Goal: Task Accomplishment & Management: Complete application form

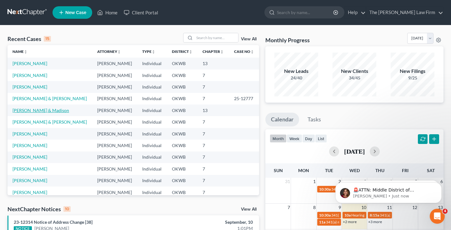
click at [46, 109] on link "[PERSON_NAME] & Madison" at bounding box center [41, 110] width 57 height 5
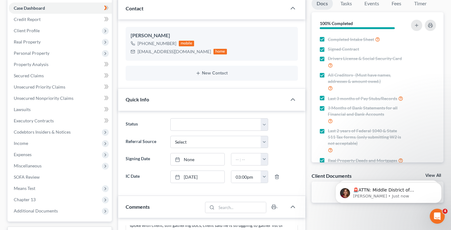
scroll to position [75, 0]
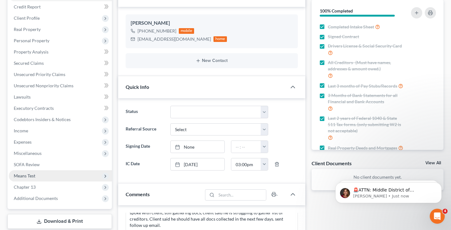
click at [33, 175] on span "Means Test" at bounding box center [25, 175] width 22 height 5
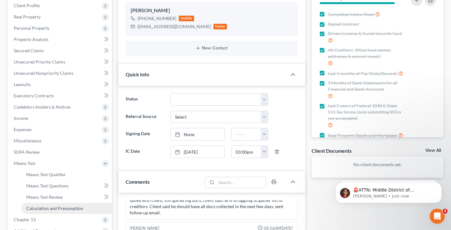
scroll to position [100, 0]
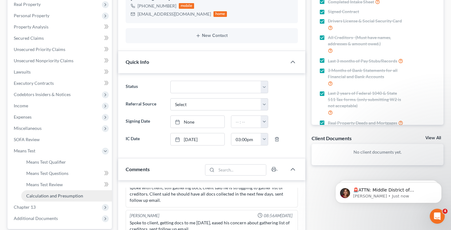
click at [55, 196] on span "Calculation and Presumption" at bounding box center [54, 195] width 57 height 5
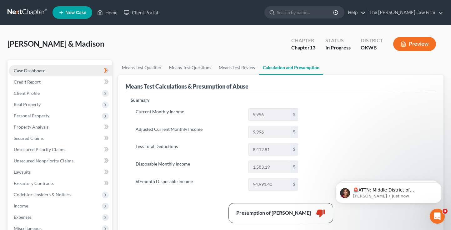
click at [34, 71] on span "Case Dashboard" at bounding box center [30, 70] width 32 height 5
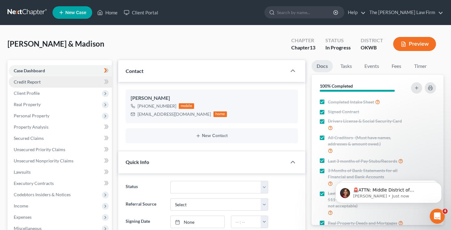
scroll to position [152, 0]
click at [42, 82] on link "Credit Report" at bounding box center [60, 81] width 103 height 11
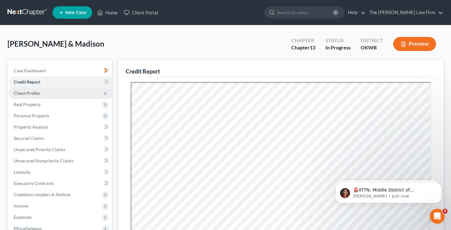
click at [39, 92] on span "Client Profile" at bounding box center [60, 93] width 103 height 11
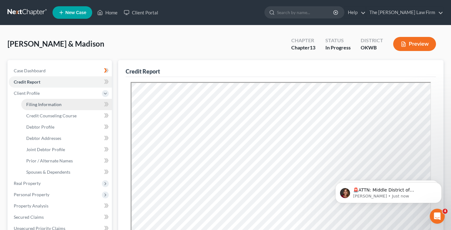
click at [44, 102] on span "Filing Information" at bounding box center [43, 104] width 35 height 5
select select "1"
select select "3"
select select "37"
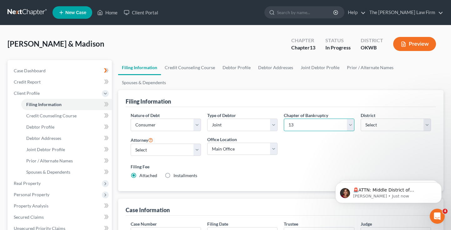
click at [316, 123] on select "Select 7 11 12 13" at bounding box center [319, 125] width 70 height 13
select select "0"
click at [284, 119] on select "Select 7 11 12 13" at bounding box center [319, 125] width 70 height 13
click at [296, 150] on div "Nature of Debt Select Business Consumer Other Nature of Business Select Clearin…" at bounding box center [281, 148] width 307 height 72
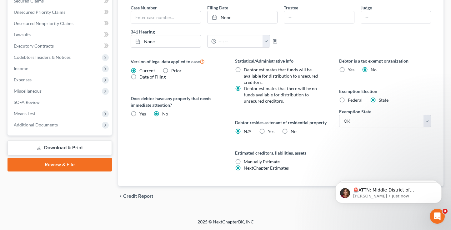
scroll to position [222, 0]
click at [54, 122] on span "Additional Documents" at bounding box center [36, 124] width 44 height 5
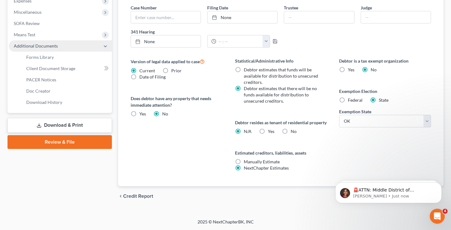
scroll to position [144, 0]
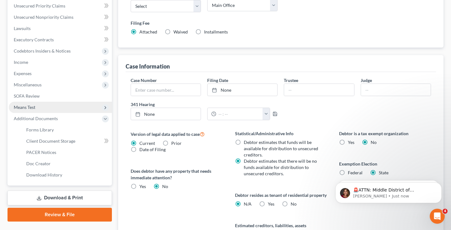
click at [36, 109] on span "Means Test" at bounding box center [60, 107] width 103 height 11
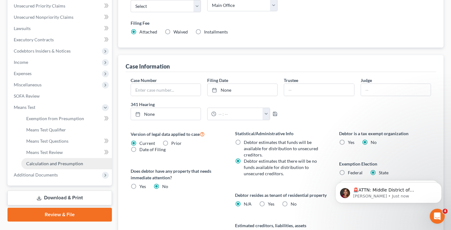
click at [55, 161] on span "Calculation and Presumption" at bounding box center [54, 163] width 57 height 5
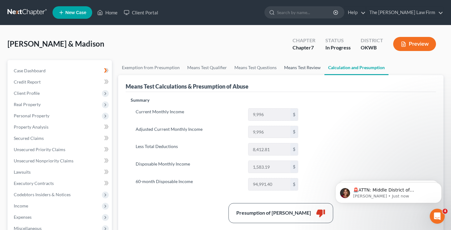
click at [286, 70] on link "Means Test Review" at bounding box center [303, 67] width 44 height 15
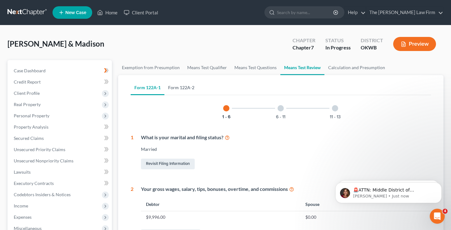
click at [182, 87] on link "Form 122A-2" at bounding box center [182, 87] width 34 height 15
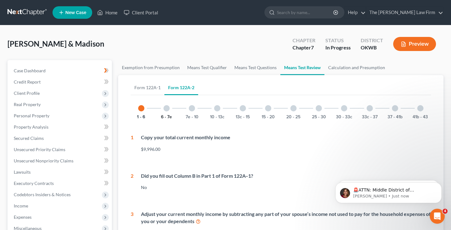
click at [169, 118] on button "6 - 7e" at bounding box center [166, 117] width 11 height 4
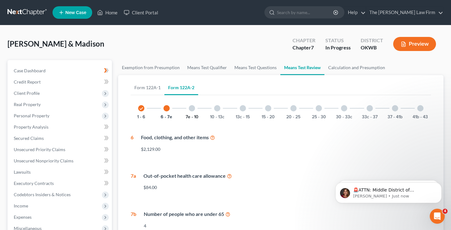
click at [191, 116] on button "7e - 10" at bounding box center [192, 117] width 13 height 4
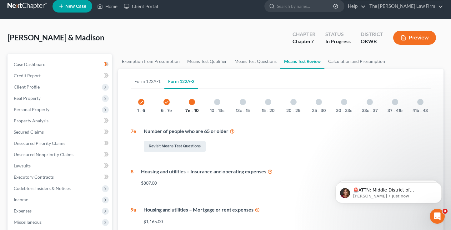
scroll to position [6, 0]
click at [217, 106] on div "10 - 13c" at bounding box center [217, 102] width 21 height 21
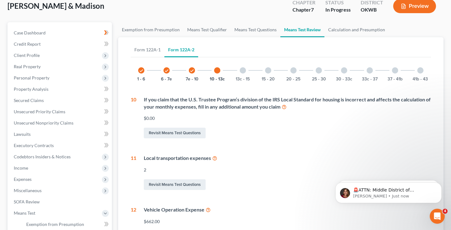
scroll to position [38, 0]
click at [242, 72] on div at bounding box center [243, 71] width 6 height 6
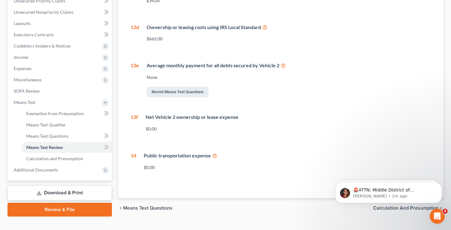
scroll to position [160, 0]
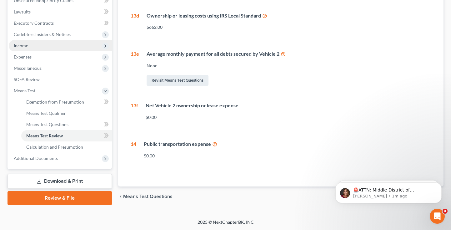
click at [19, 43] on span "Income" at bounding box center [21, 45] width 14 height 5
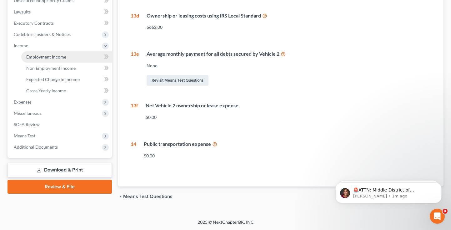
click at [50, 59] on span "Employment Income" at bounding box center [46, 56] width 40 height 5
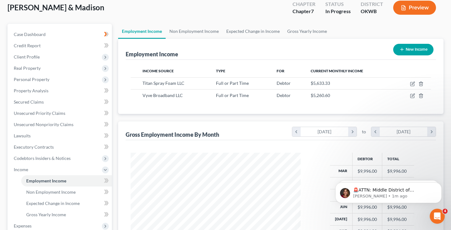
scroll to position [50, 0]
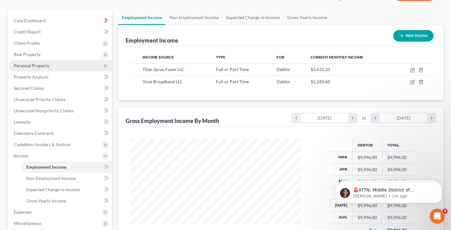
click at [33, 64] on span "Personal Property" at bounding box center [32, 65] width 36 height 5
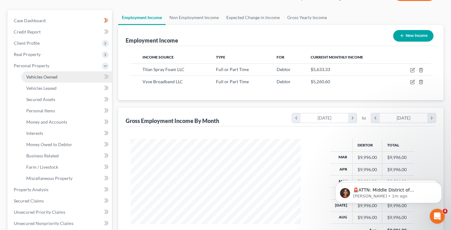
click at [44, 77] on span "Vehicles Owned" at bounding box center [41, 76] width 31 height 5
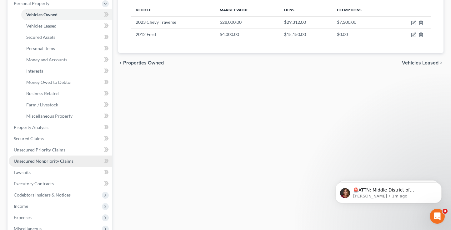
scroll to position [113, 0]
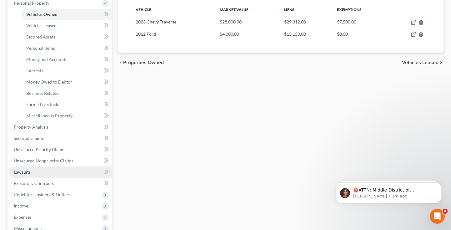
click at [25, 172] on span "Lawsuits" at bounding box center [22, 171] width 17 height 5
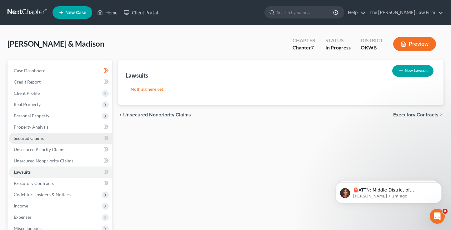
click at [19, 140] on span "Secured Claims" at bounding box center [29, 137] width 30 height 5
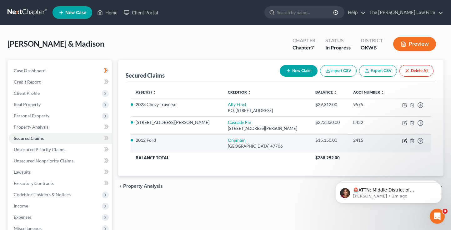
click at [405, 141] on icon "button" at bounding box center [405, 140] width 3 height 3
select select "15"
select select "0"
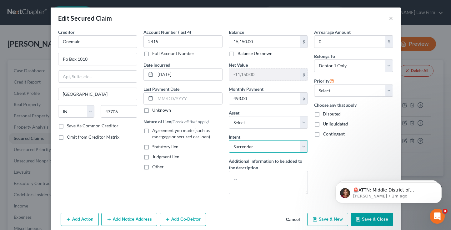
click at [271, 146] on select "Select Surrender Redeem Reaffirm Avoid Other" at bounding box center [268, 146] width 79 height 13
select select "2"
click at [229, 140] on select "Select Surrender Redeem Reaffirm Avoid Other" at bounding box center [268, 146] width 79 height 13
click at [370, 219] on button "Save & Close" at bounding box center [372, 219] width 43 height 13
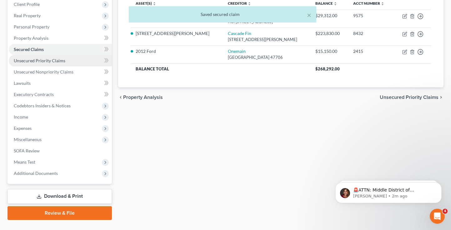
scroll to position [102, 0]
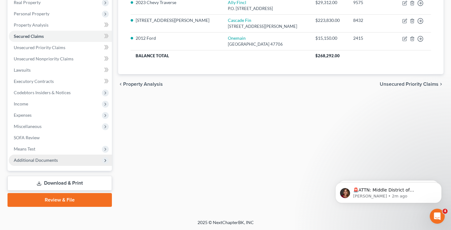
click at [42, 158] on span "Additional Documents" at bounding box center [36, 159] width 44 height 5
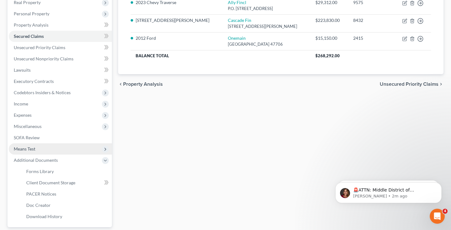
click at [38, 150] on span "Means Test" at bounding box center [60, 148] width 103 height 11
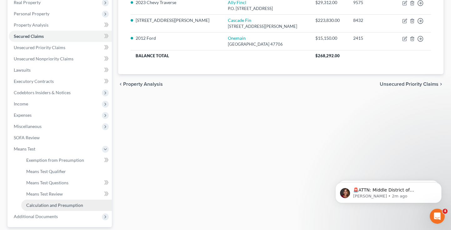
click at [58, 203] on span "Calculation and Presumption" at bounding box center [54, 204] width 57 height 5
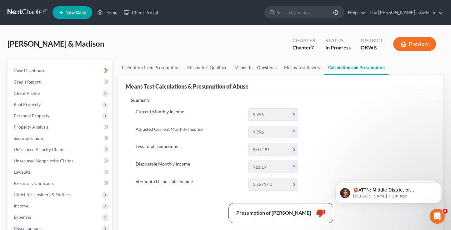
click at [261, 68] on link "Means Test Questions" at bounding box center [256, 67] width 50 height 15
select select "4"
select select "2"
select select "0"
select select "60"
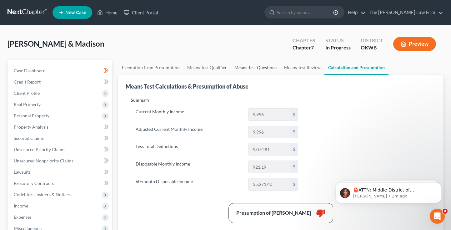
select select "1"
select select "60"
select select "1"
select select "60"
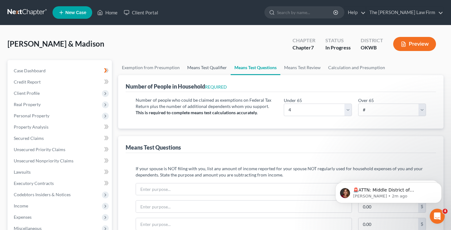
click at [208, 66] on link "Means Test Qualifier" at bounding box center [207, 67] width 47 height 15
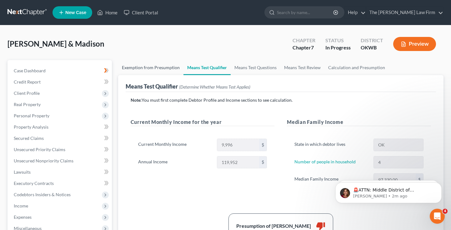
click at [150, 68] on link "Exemption from Presumption" at bounding box center [150, 67] width 65 height 15
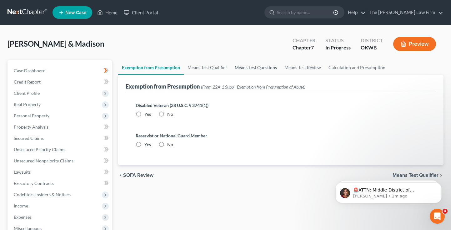
click at [250, 67] on link "Means Test Questions" at bounding box center [256, 67] width 50 height 15
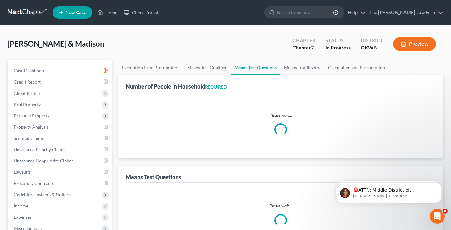
select select "0"
select select "60"
select select "1"
select select "60"
select select "1"
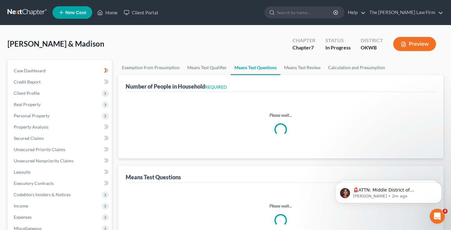
select select "60"
select select "2"
select select "4"
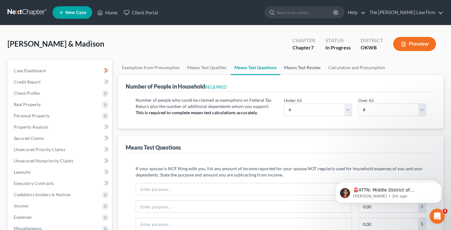
click at [305, 68] on link "Means Test Review" at bounding box center [303, 67] width 44 height 15
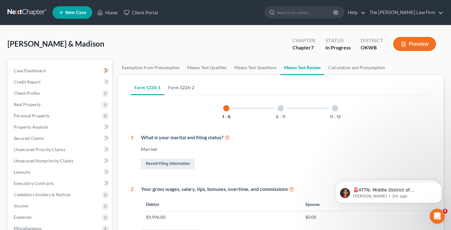
click at [187, 89] on link "Form 122A-2" at bounding box center [182, 87] width 34 height 15
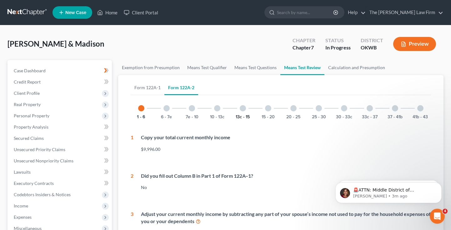
click at [244, 115] on button "13c - 15" at bounding box center [243, 117] width 14 height 4
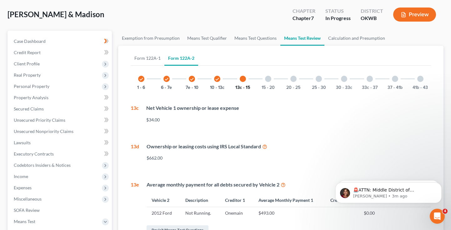
scroll to position [29, 0]
click at [267, 86] on button "15 - 20" at bounding box center [268, 88] width 13 height 4
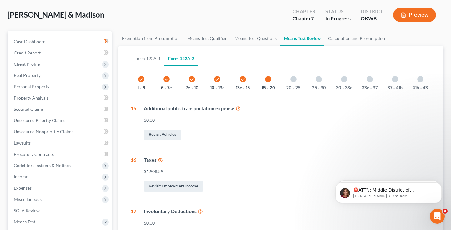
click at [293, 79] on div at bounding box center [294, 79] width 6 height 6
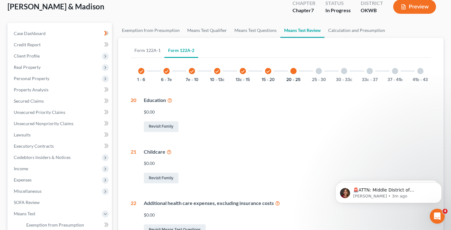
scroll to position [37, 0]
click at [319, 71] on div at bounding box center [319, 71] width 6 height 6
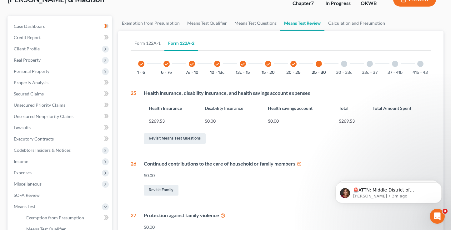
scroll to position [44, 0]
click at [343, 66] on div at bounding box center [344, 64] width 6 height 6
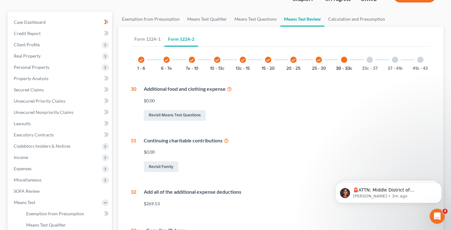
scroll to position [48, 0]
click at [369, 59] on div at bounding box center [370, 60] width 6 height 6
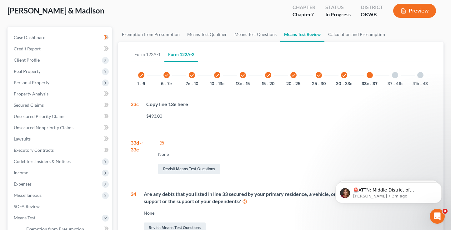
scroll to position [33, 0]
click at [396, 77] on div at bounding box center [395, 75] width 6 height 6
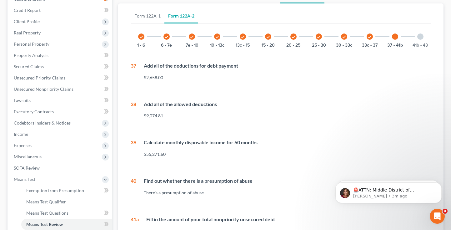
scroll to position [58, 0]
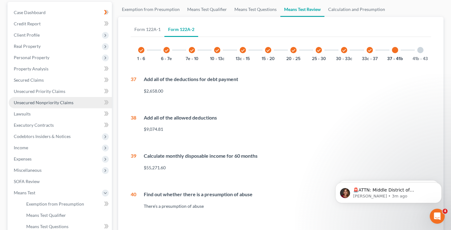
click at [31, 100] on span "Unsecured Nonpriority Claims" at bounding box center [44, 102] width 60 height 5
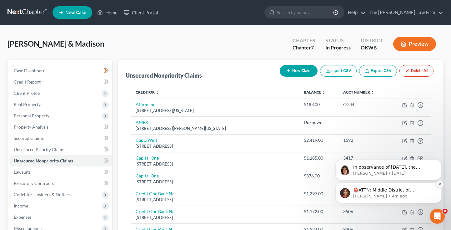
click at [441, 185] on icon "Dismiss notification" at bounding box center [440, 183] width 3 height 3
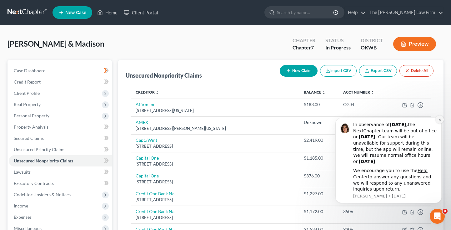
click at [442, 120] on button "Dismiss notification" at bounding box center [440, 119] width 8 height 8
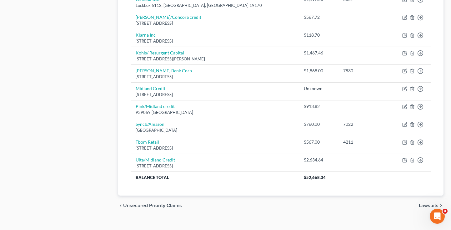
scroll to position [382, 0]
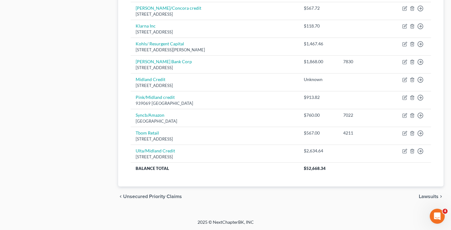
scroll to position [58, 0]
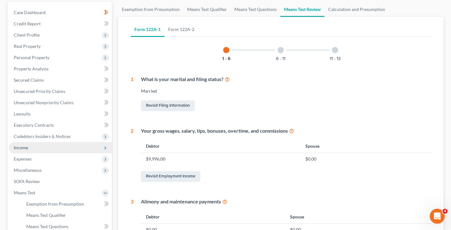
click at [28, 146] on span "Income" at bounding box center [60, 147] width 103 height 11
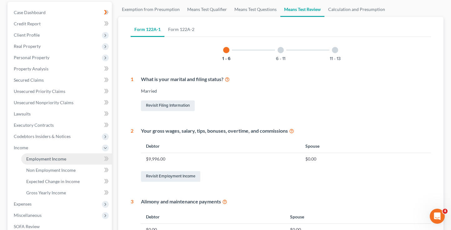
click at [53, 158] on span "Employment Income" at bounding box center [46, 158] width 40 height 5
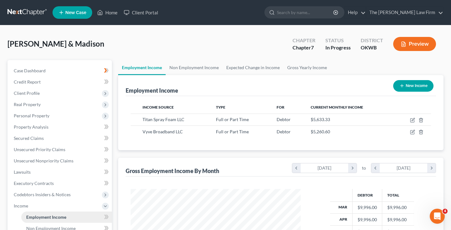
scroll to position [112, 183]
click at [164, 119] on span "Titan Spray Foam LLC" at bounding box center [164, 119] width 42 height 5
click at [413, 120] on icon "button" at bounding box center [413, 119] width 3 height 3
select select "0"
select select "37"
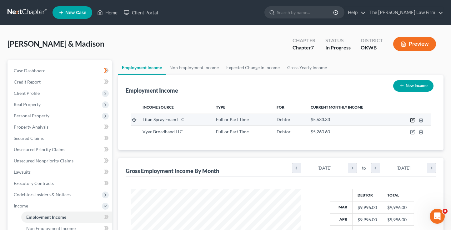
select select "3"
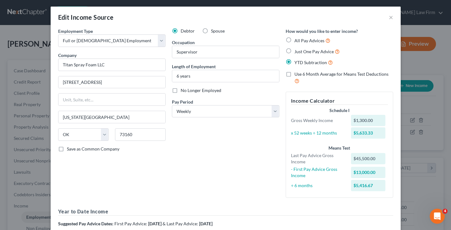
scroll to position [0, 0]
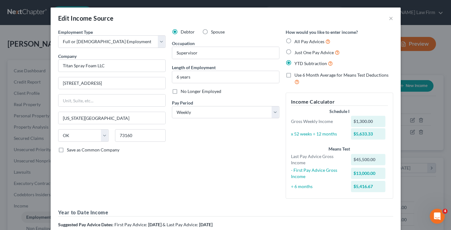
click at [26, 36] on div "Edit Income Source × Employment Type * Select Full or Part Time Employment Self…" at bounding box center [225, 115] width 451 height 230
click at [27, 36] on div "Edit Income Source × Employment Type * Select Full or Part Time Employment Self…" at bounding box center [225, 115] width 451 height 230
click at [27, 12] on div "Edit Income Source × Employment Type * Select Full or Part Time Employment Self…" at bounding box center [225, 115] width 451 height 230
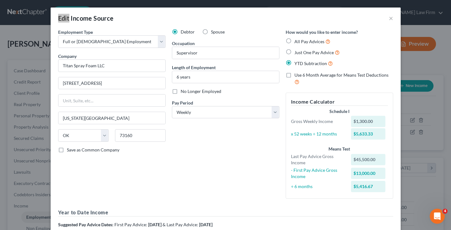
click at [27, 12] on div "Edit Income Source × Employment Type * Select Full or Part Time Employment Self…" at bounding box center [225, 115] width 451 height 230
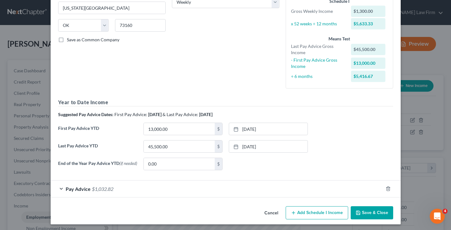
scroll to position [113, 0]
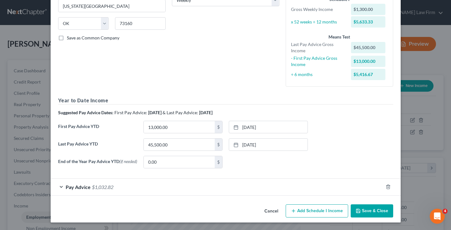
click at [373, 209] on button "Save & Close" at bounding box center [372, 210] width 43 height 13
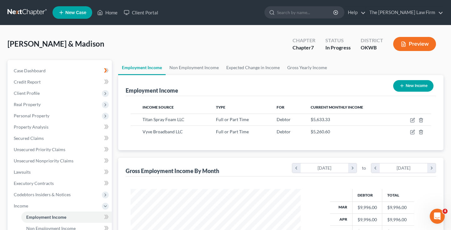
click at [31, 10] on link at bounding box center [28, 12] width 40 height 11
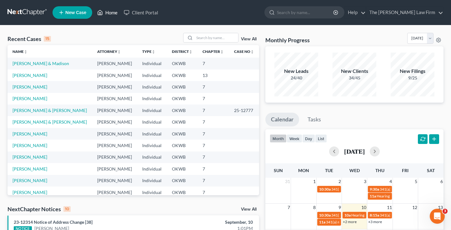
click at [112, 12] on link "Home" at bounding box center [107, 12] width 27 height 11
click at [112, 13] on link "Home" at bounding box center [107, 12] width 27 height 11
click at [39, 101] on link "[PERSON_NAME]" at bounding box center [30, 98] width 35 height 5
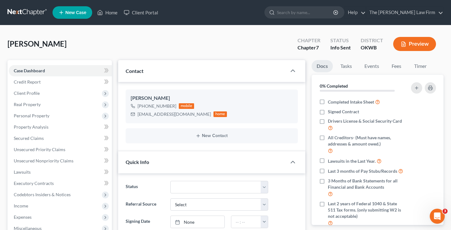
click at [32, 13] on link at bounding box center [28, 12] width 40 height 11
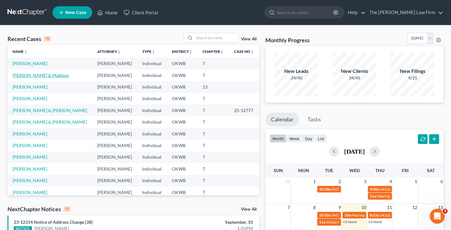
click at [40, 75] on link "[PERSON_NAME] & Madison" at bounding box center [41, 75] width 57 height 5
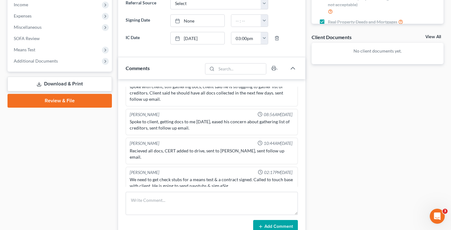
scroll to position [213, 0]
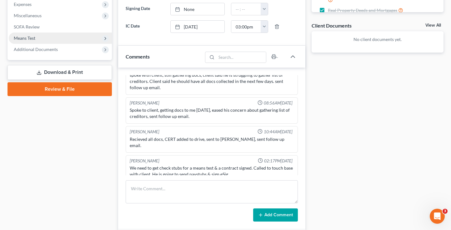
click at [35, 38] on span "Means Test" at bounding box center [25, 37] width 22 height 5
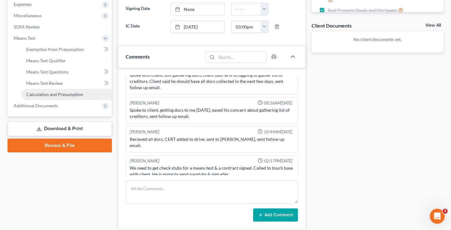
click at [56, 93] on span "Calculation and Presumption" at bounding box center [54, 94] width 57 height 5
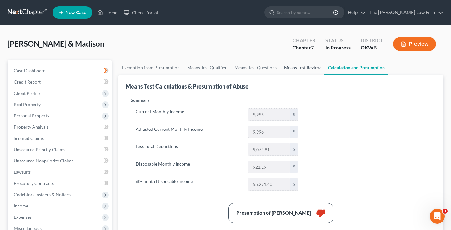
click at [285, 69] on link "Means Test Review" at bounding box center [303, 67] width 44 height 15
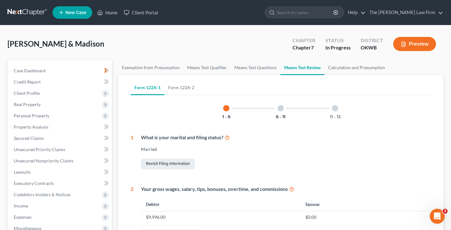
click at [281, 116] on button "6 - 11" at bounding box center [280, 117] width 9 height 4
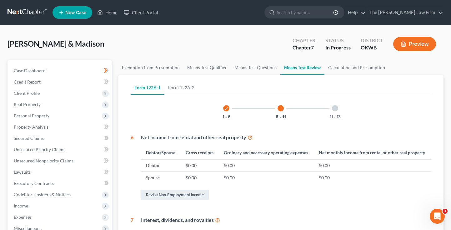
click at [337, 113] on div "11 - 13" at bounding box center [335, 108] width 21 height 21
